Goal: Task Accomplishment & Management: Manage account settings

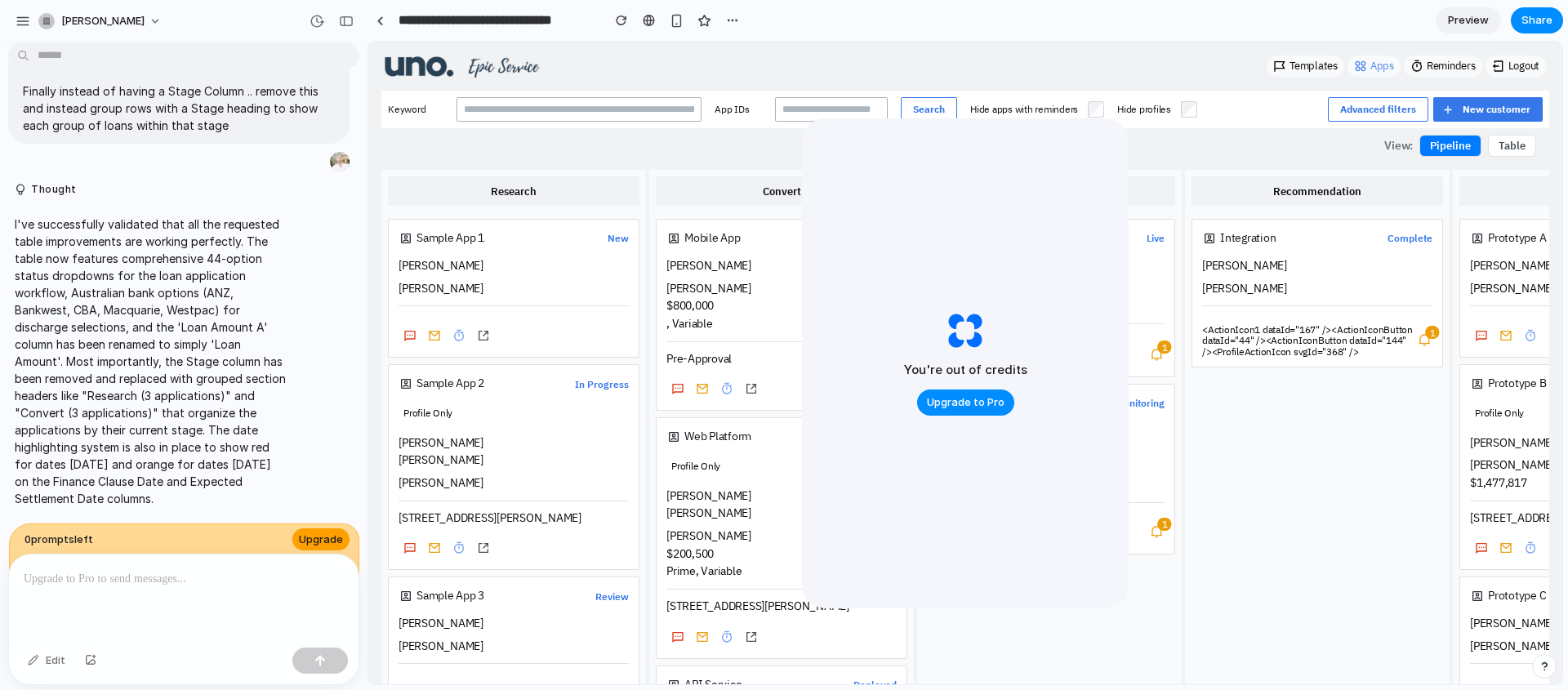
click at [338, 532] on span "Upgrade" at bounding box center [321, 540] width 44 height 16
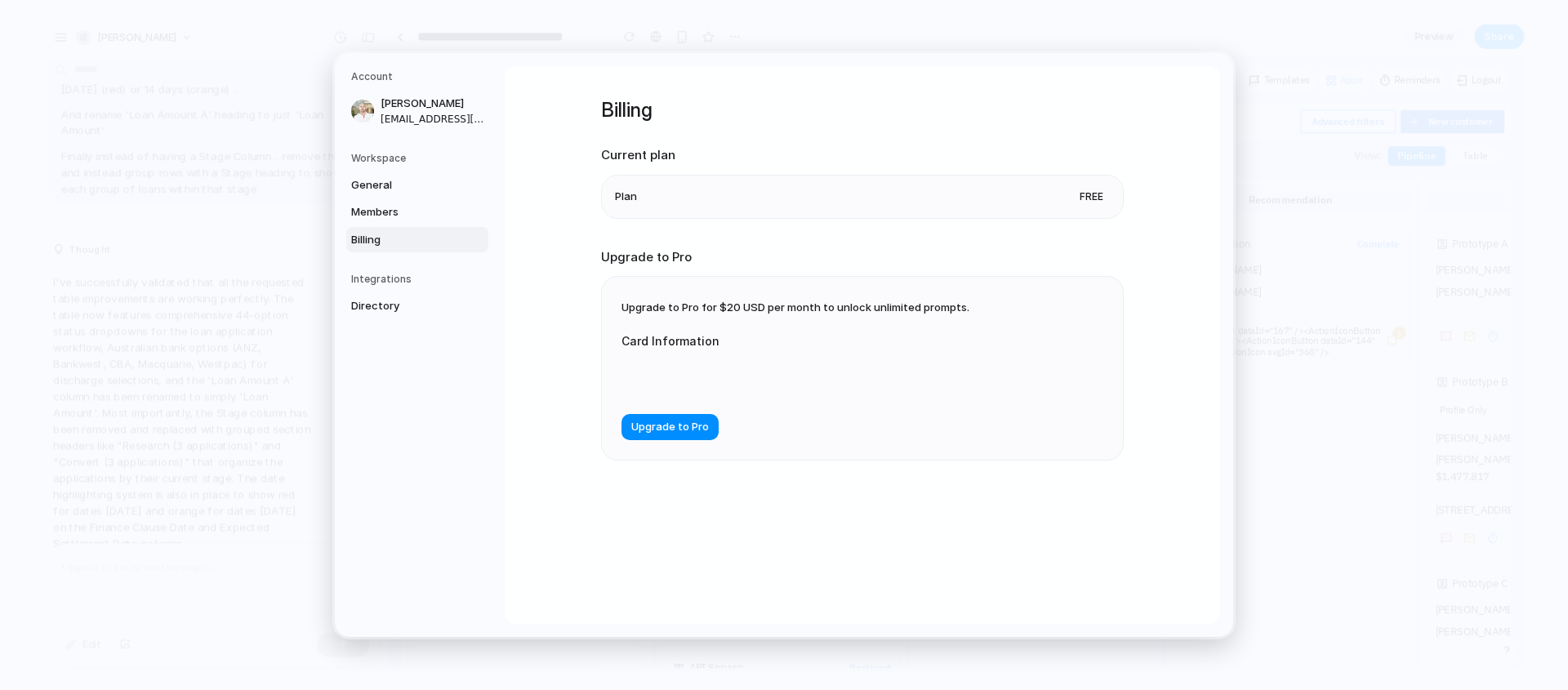
scroll to position [3687, 0]
click at [378, 189] on span "General" at bounding box center [403, 185] width 105 height 16
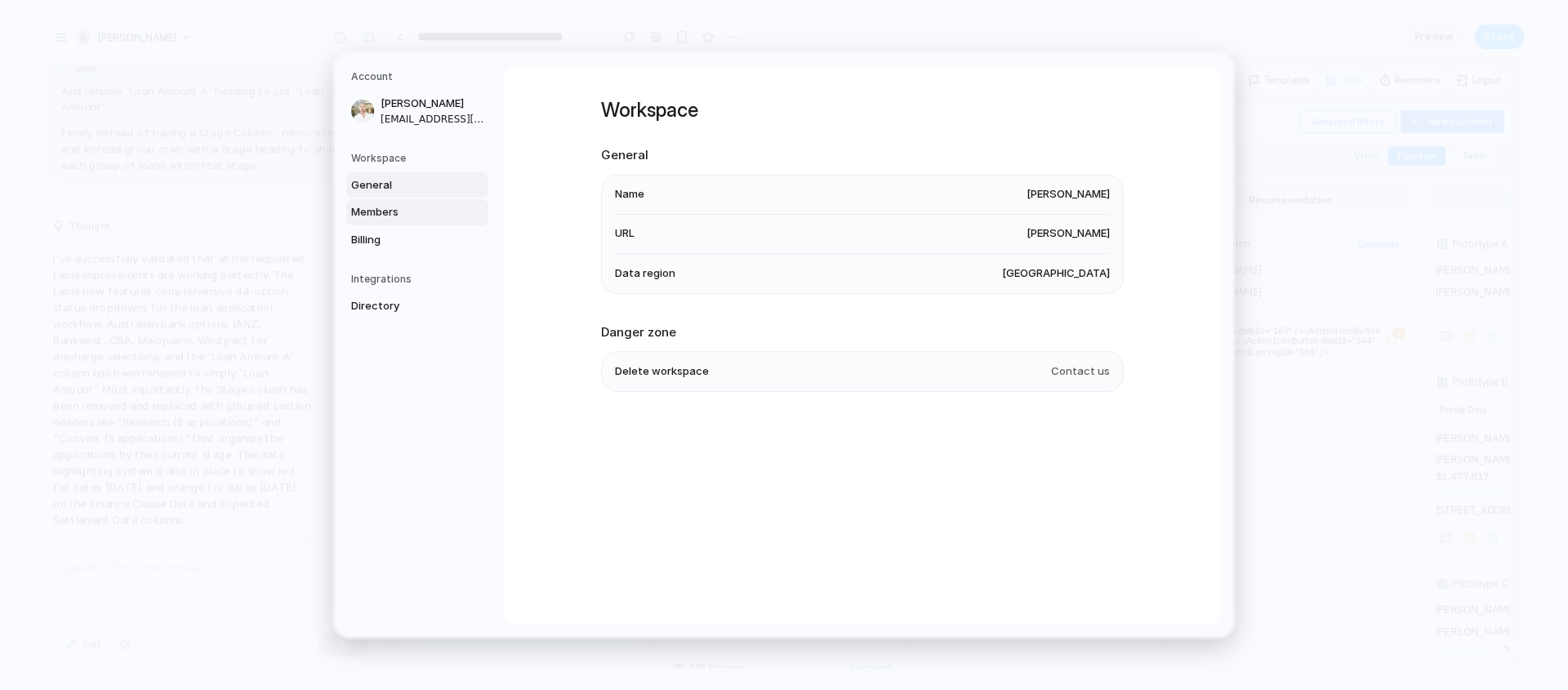
click at [380, 207] on span "Members" at bounding box center [403, 212] width 105 height 16
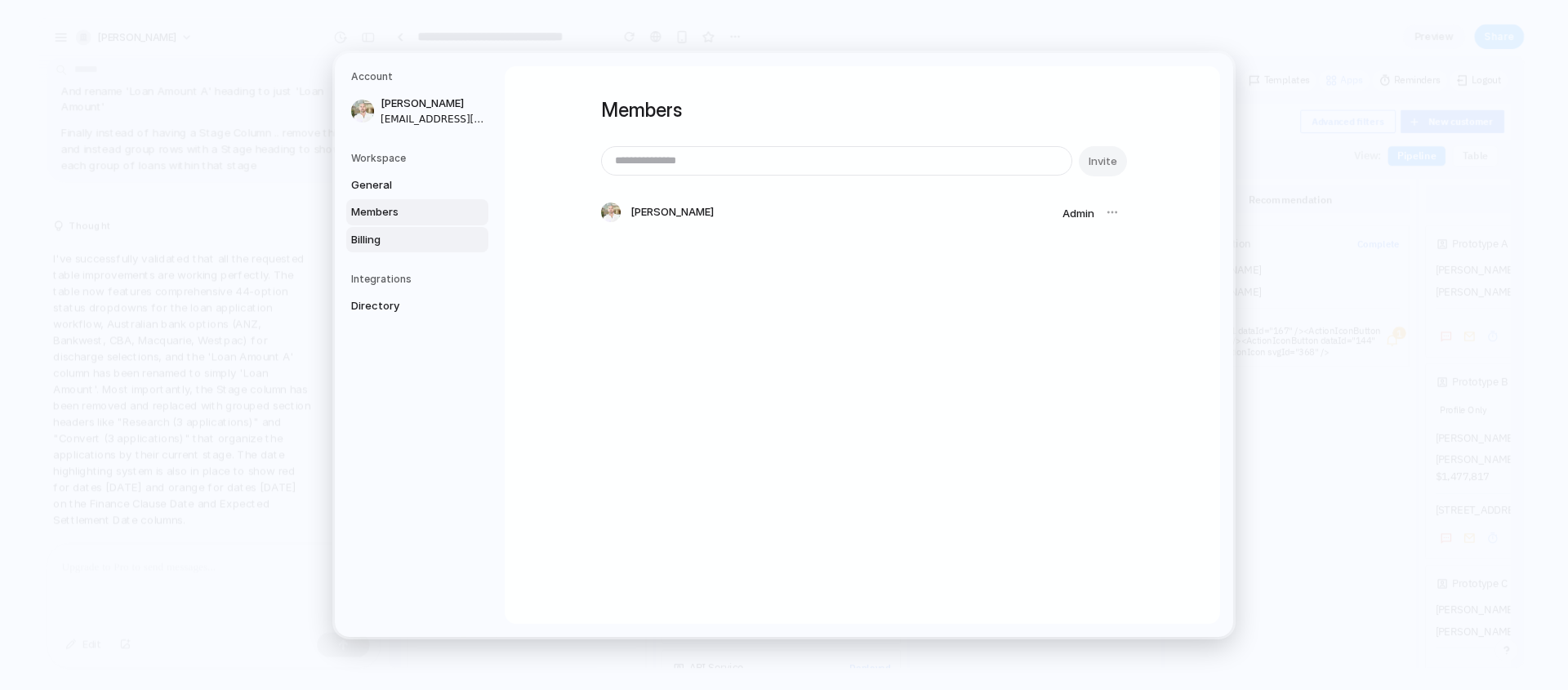
click at [375, 238] on span "Billing" at bounding box center [403, 240] width 105 height 16
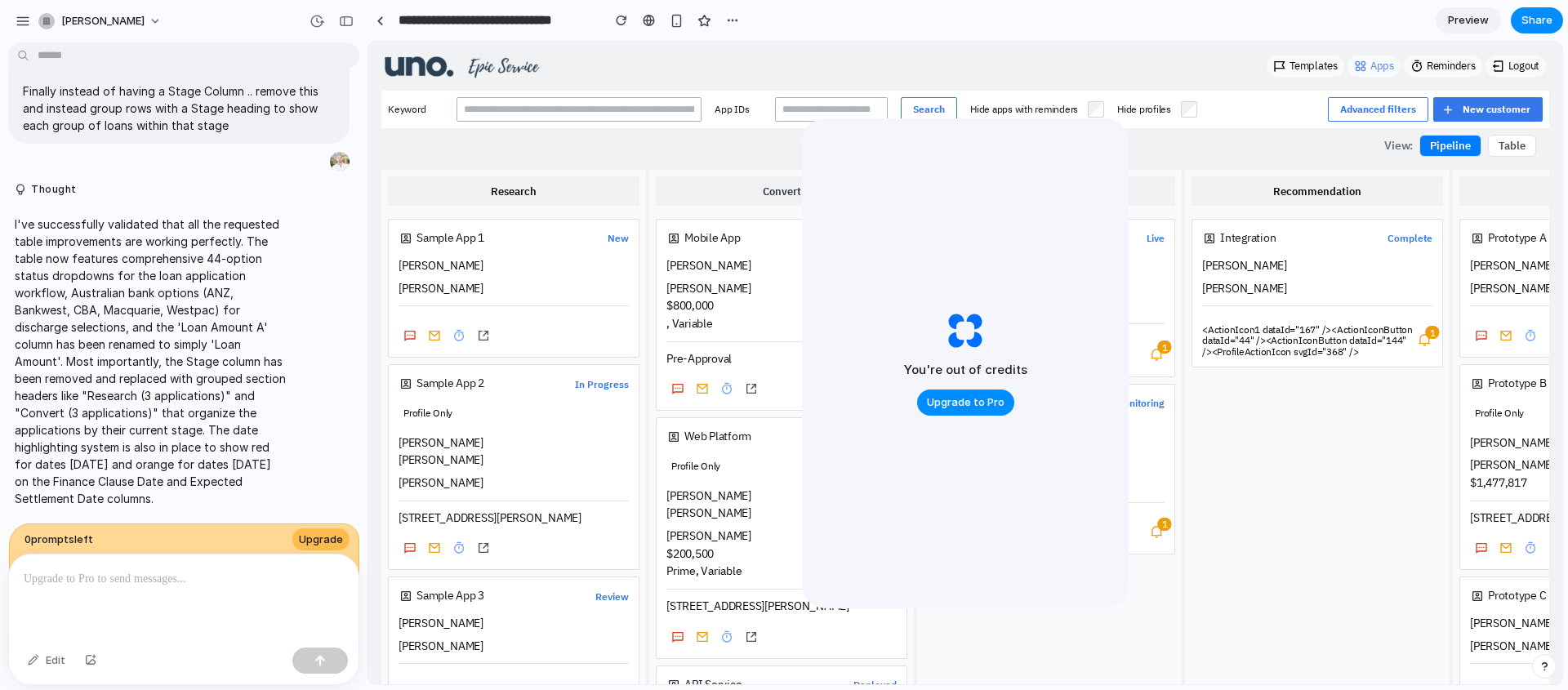
scroll to position [3717, 0]
